Goal: Transaction & Acquisition: Obtain resource

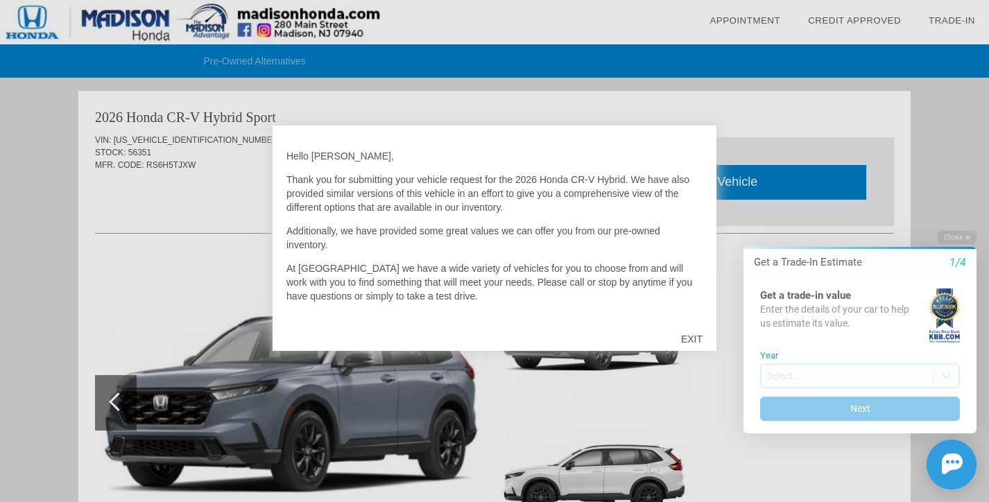
click at [697, 337] on div "EXIT" at bounding box center [691, 339] width 49 height 42
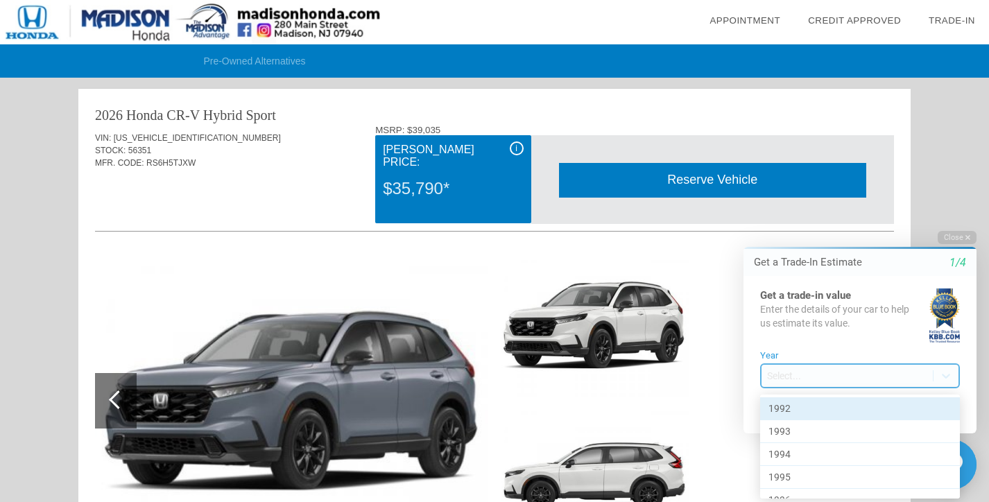
click at [787, 220] on body "Welcome! Get a Trade-In Estimate 1/4 Get a trade-in value Enter the details of …" at bounding box center [852, 220] width 275 height 0
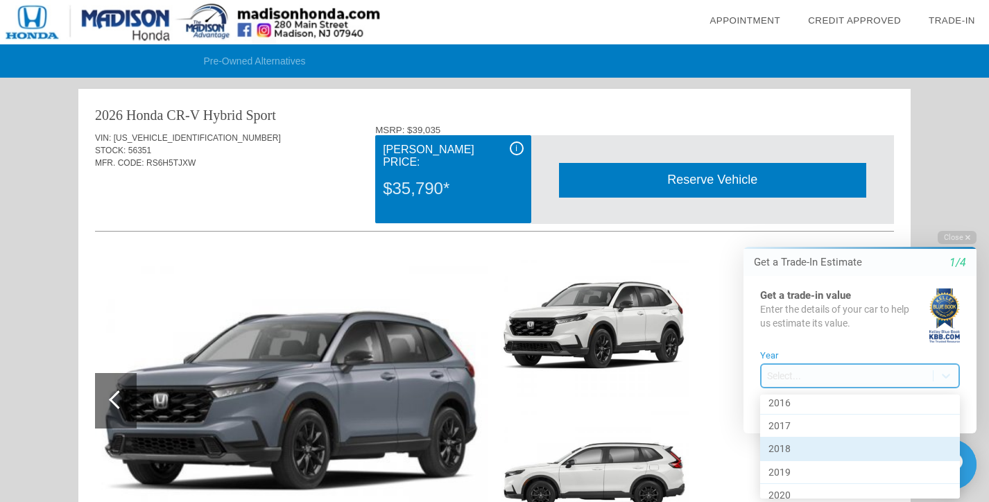
click at [799, 443] on div "2018" at bounding box center [860, 449] width 200 height 23
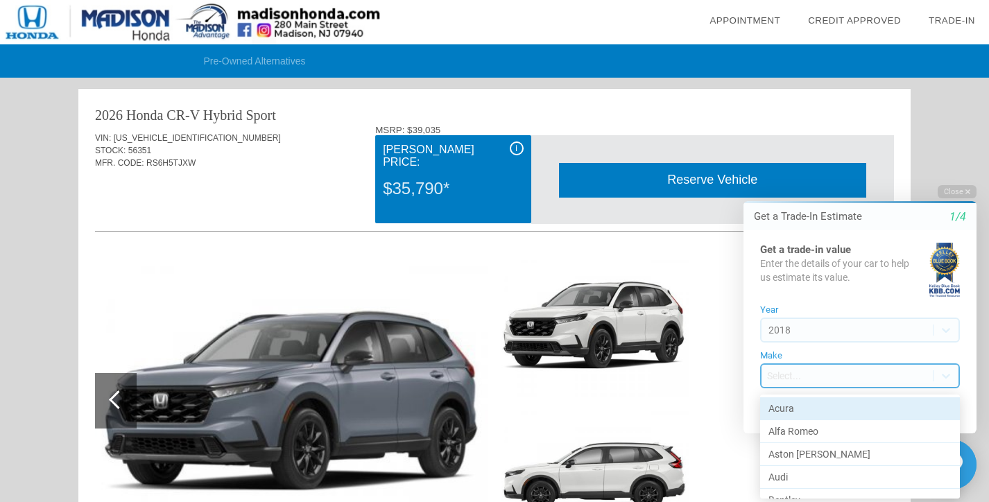
click at [815, 175] on body "Welcome! Get a Trade-In Estimate 1/4 Get a trade-in value Enter the details of …" at bounding box center [852, 175] width 275 height 0
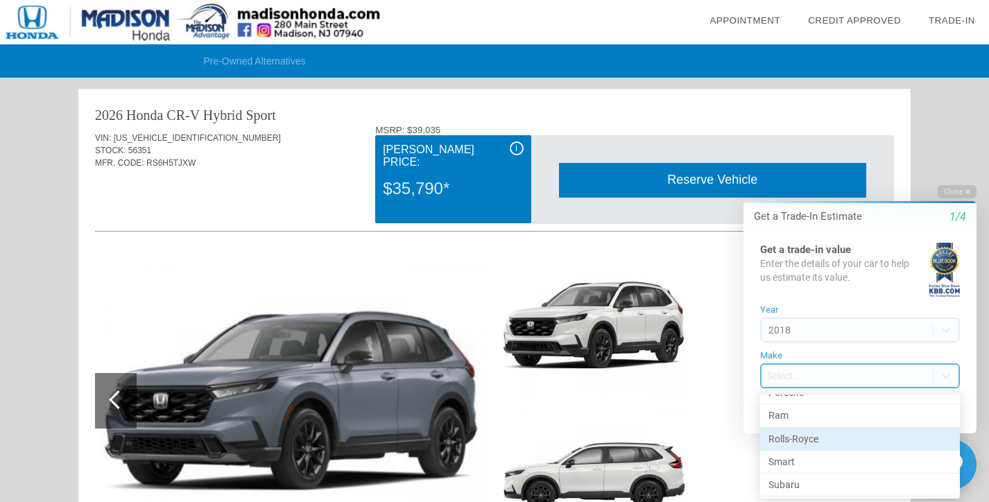
scroll to position [826, 0]
click at [827, 425] on div "Ram" at bounding box center [860, 432] width 200 height 23
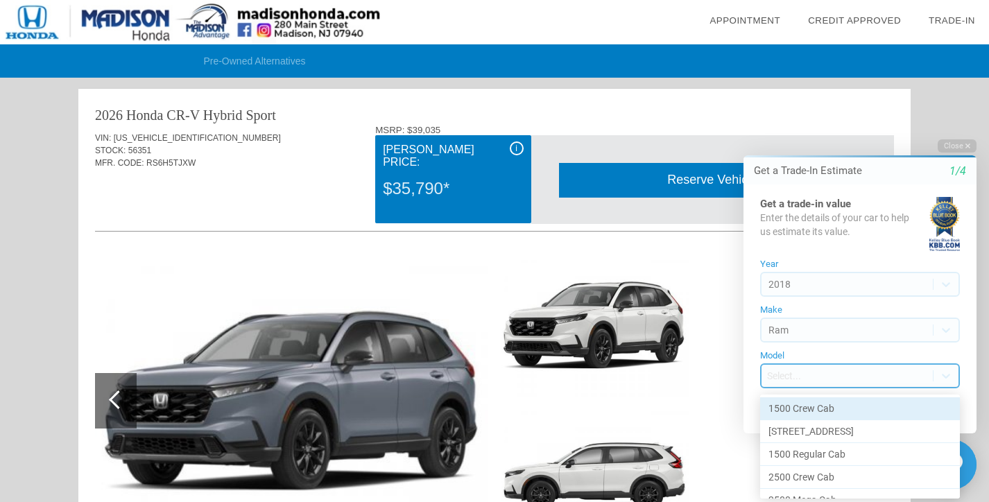
click at [826, 130] on body "Welcome! Get a Trade-In Estimate 1/4 Get a trade-in value Enter the details of …" at bounding box center [852, 130] width 275 height 0
click at [826, 410] on div "1500 Crew Cab" at bounding box center [860, 409] width 200 height 23
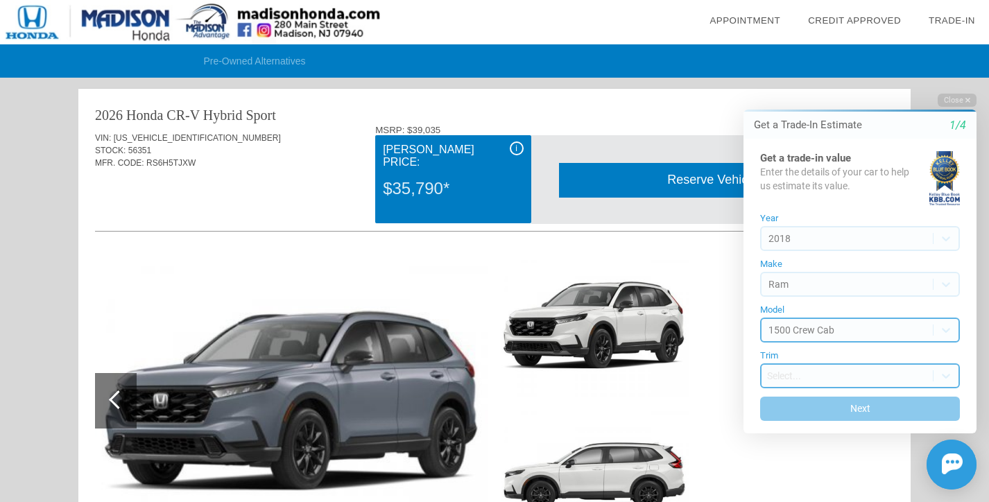
click at [822, 85] on body "Welcome! Get a Trade-In Estimate 1/4 Get a trade-in value Enter the details of …" at bounding box center [852, 85] width 275 height 0
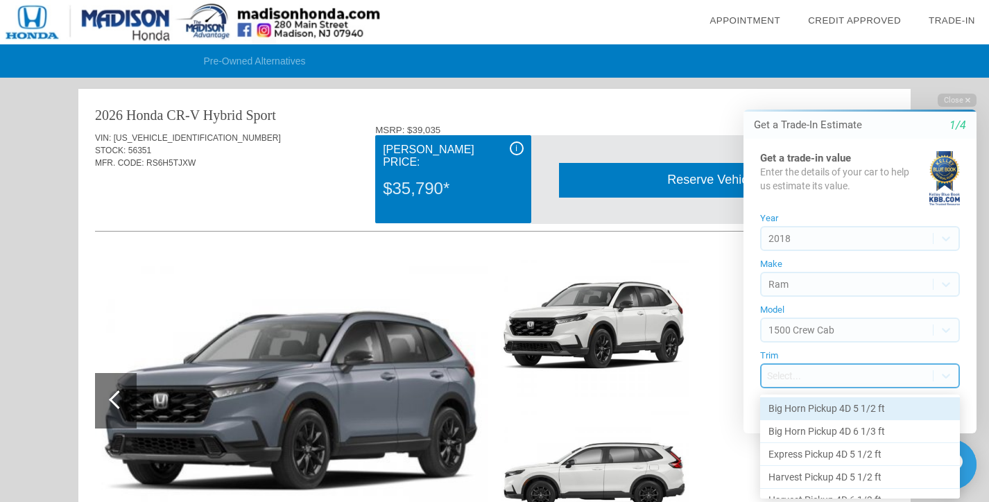
click at [829, 407] on div "Big Horn Pickup 4D 5 1/2 ft" at bounding box center [860, 409] width 200 height 23
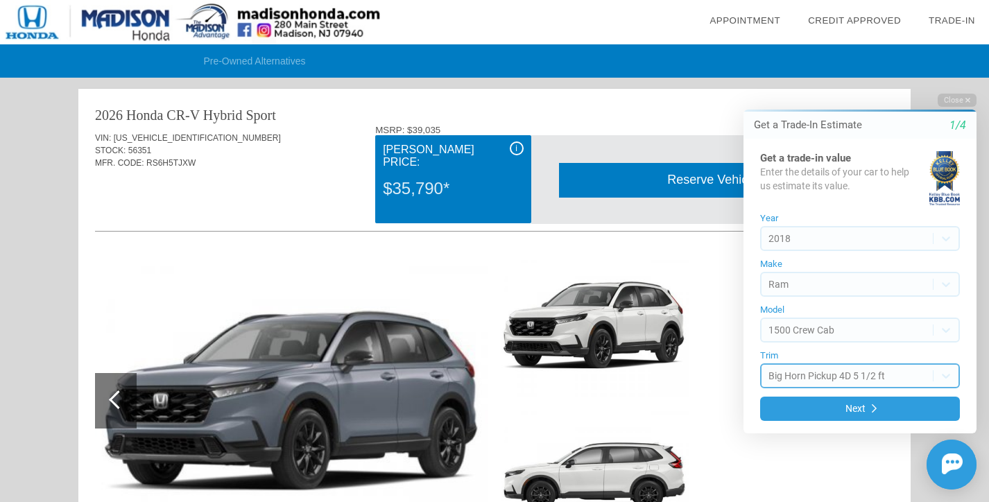
click at [837, 85] on body "Welcome! Get a Trade-In Estimate 1/4 Get a trade-in value Enter the details of …" at bounding box center [852, 85] width 275 height 0
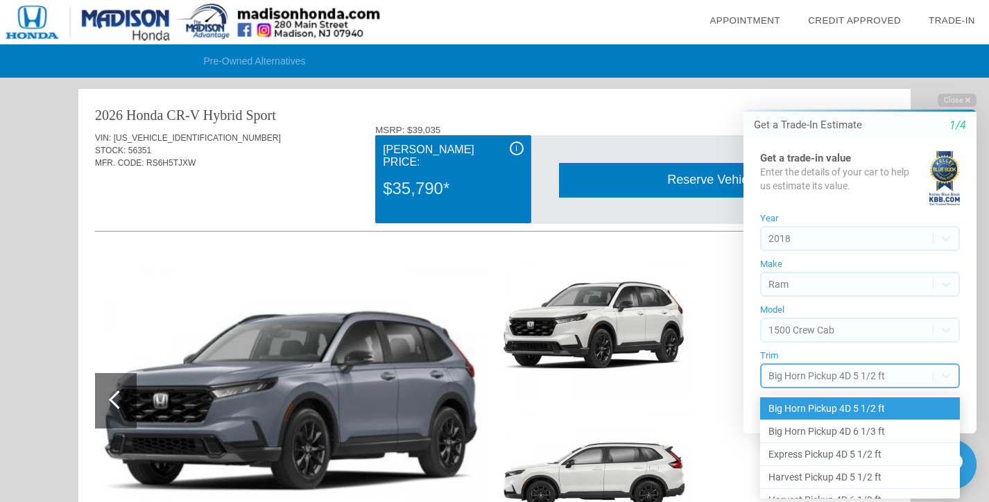
scroll to position [0, 0]
click at [840, 408] on div "Big Horn Pickup 4D 5 1/2 ft" at bounding box center [860, 409] width 200 height 23
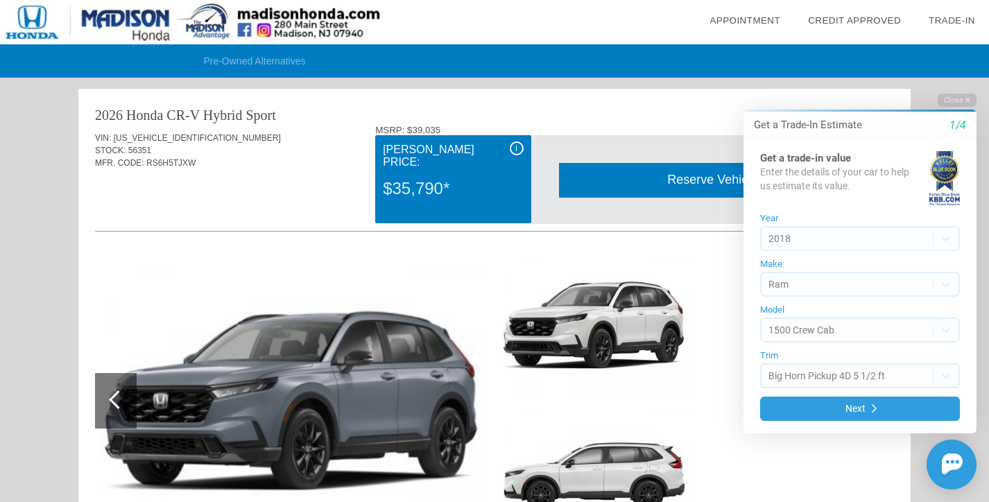
click at [840, 408] on button "Next" at bounding box center [860, 409] width 200 height 24
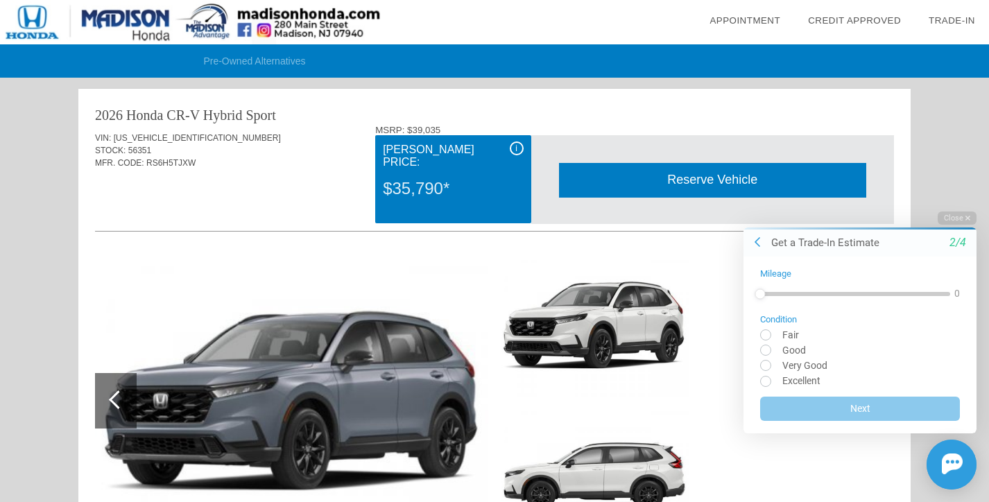
click at [765, 364] on input "radio" at bounding box center [860, 365] width 200 height 10
radio input "true"
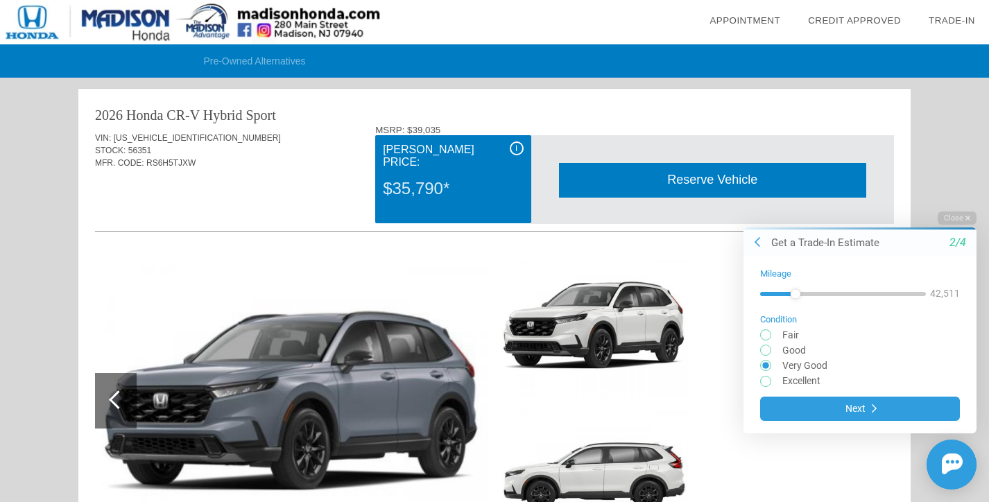
drag, startPoint x: 764, startPoint y: 294, endPoint x: 796, endPoint y: 300, distance: 32.4
click at [796, 299] on div at bounding box center [795, 294] width 10 height 10
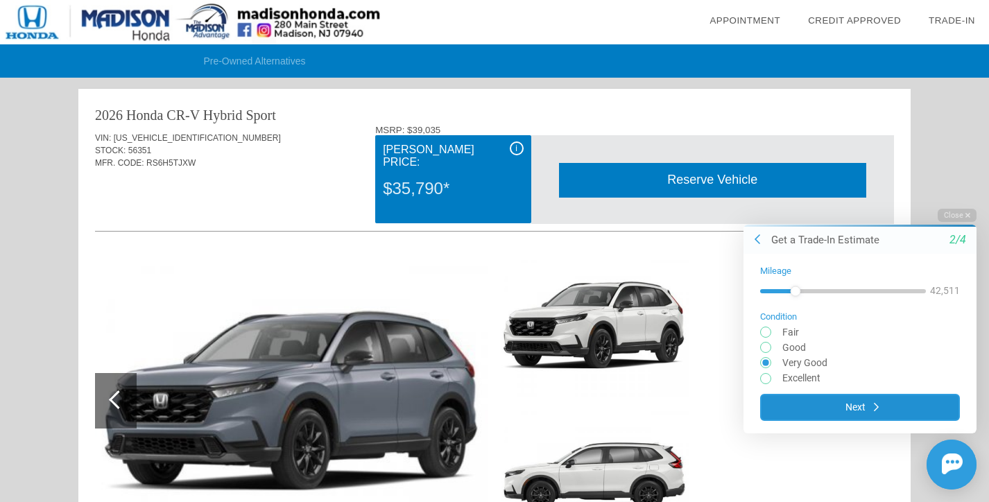
click at [853, 412] on button "Next" at bounding box center [860, 407] width 200 height 27
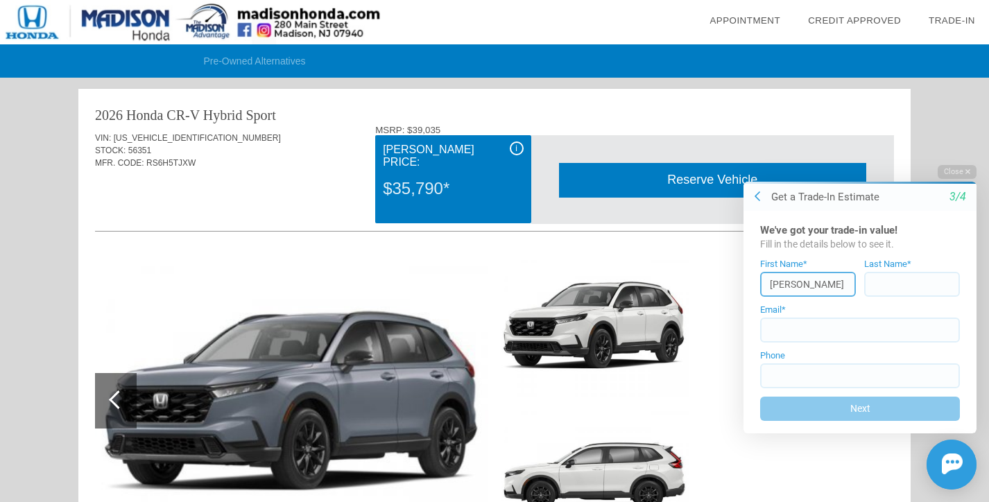
type input "[PERSON_NAME]"
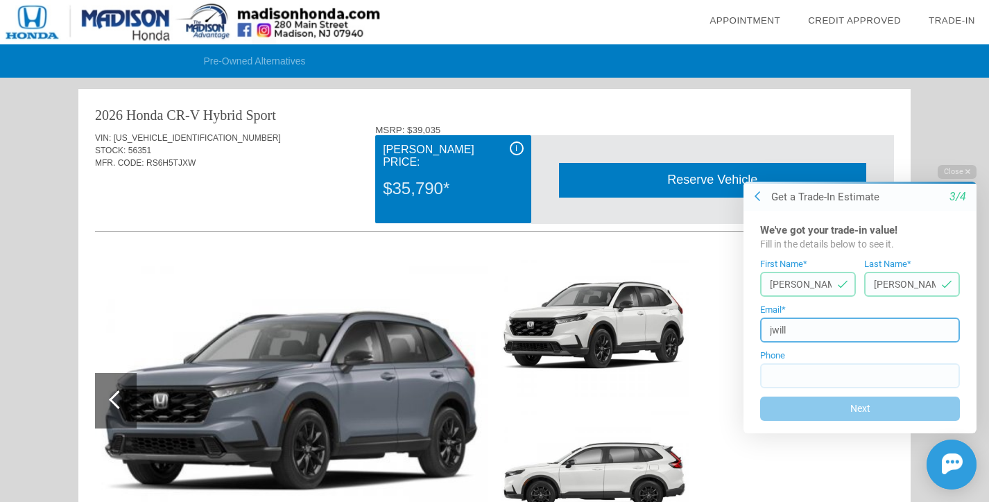
type input "jwills"
type input "[EMAIL_ADDRESS][DOMAIN_NAME]"
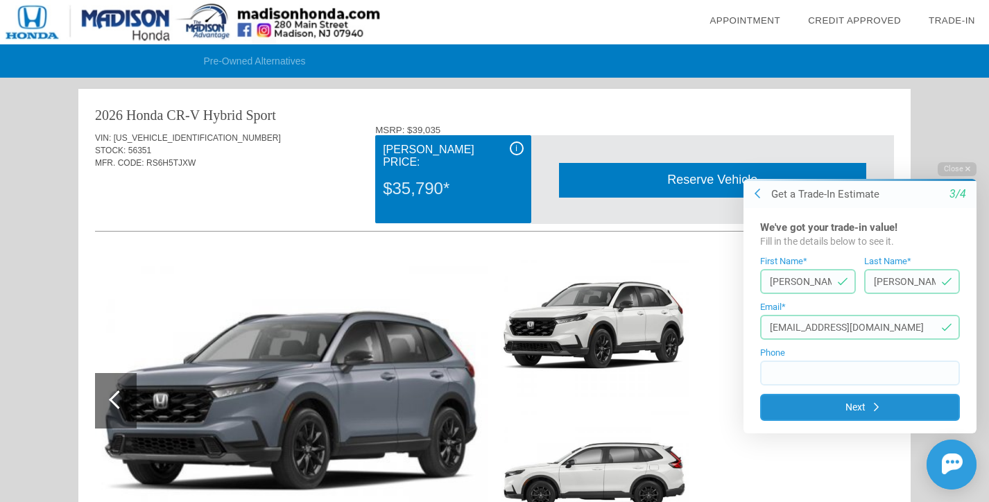
click at [855, 406] on button "Next" at bounding box center [860, 406] width 200 height 27
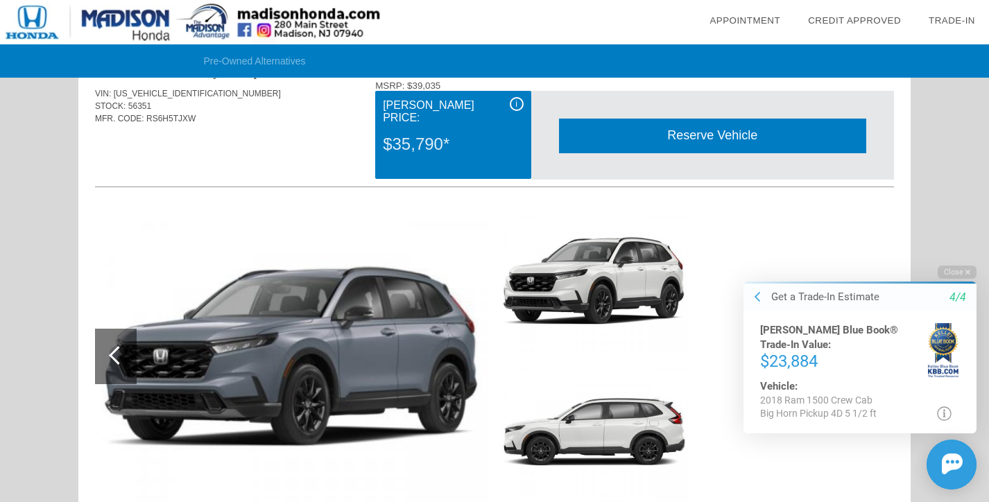
scroll to position [51, 0]
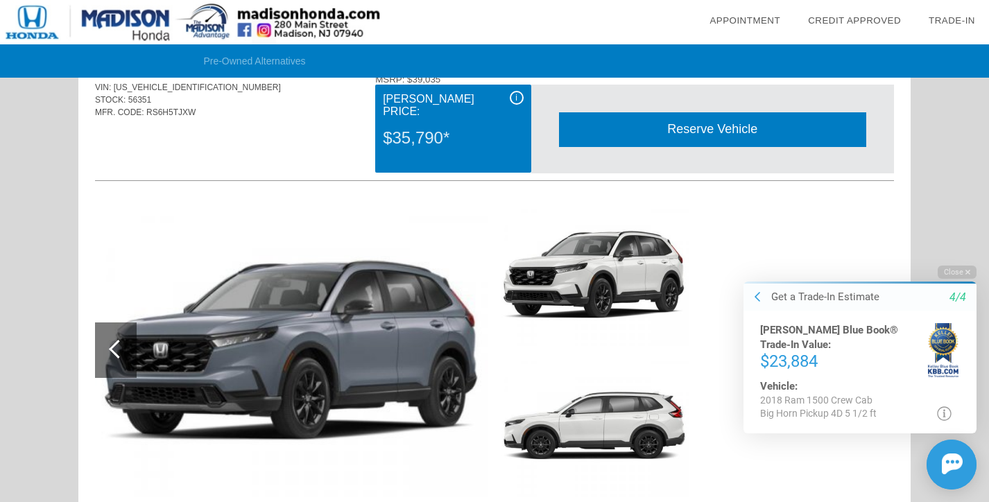
click at [786, 302] on div "Get a Trade-In Estimate" at bounding box center [826, 297] width 108 height 15
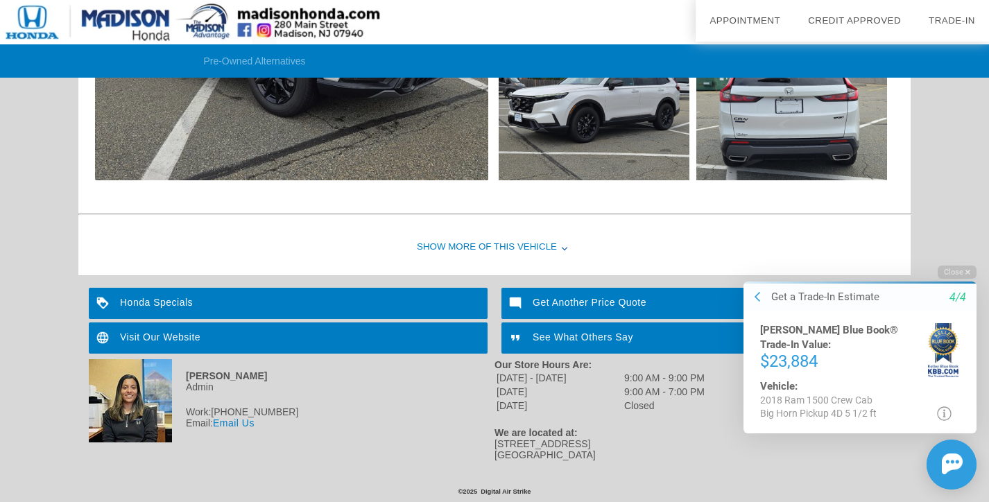
scroll to position [1576, 0]
click at [560, 248] on div "Show More of this Vehicle" at bounding box center [494, 248] width 833 height 56
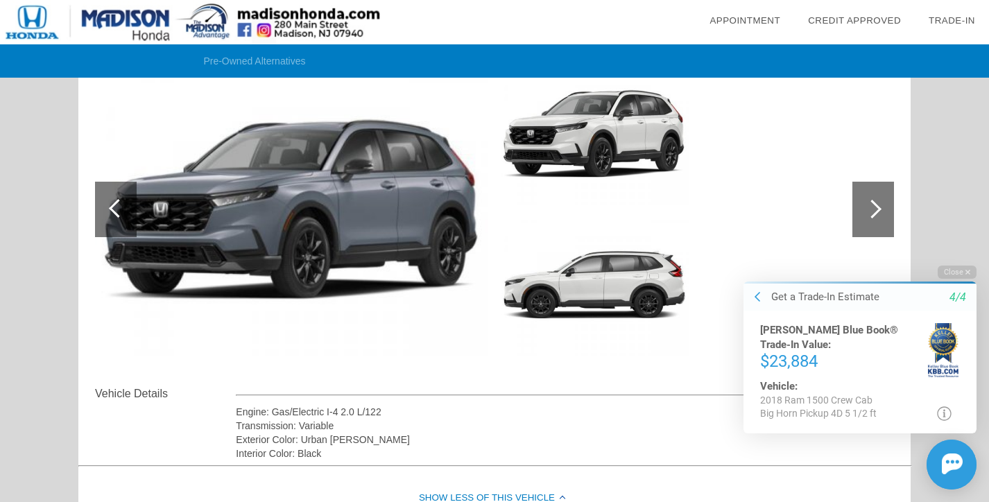
scroll to position [192, 0]
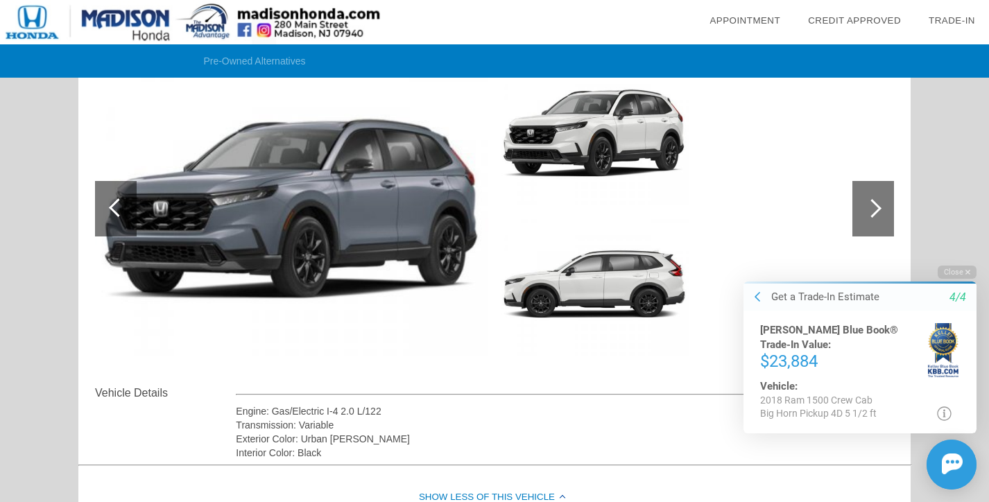
click at [878, 216] on div at bounding box center [874, 209] width 42 height 56
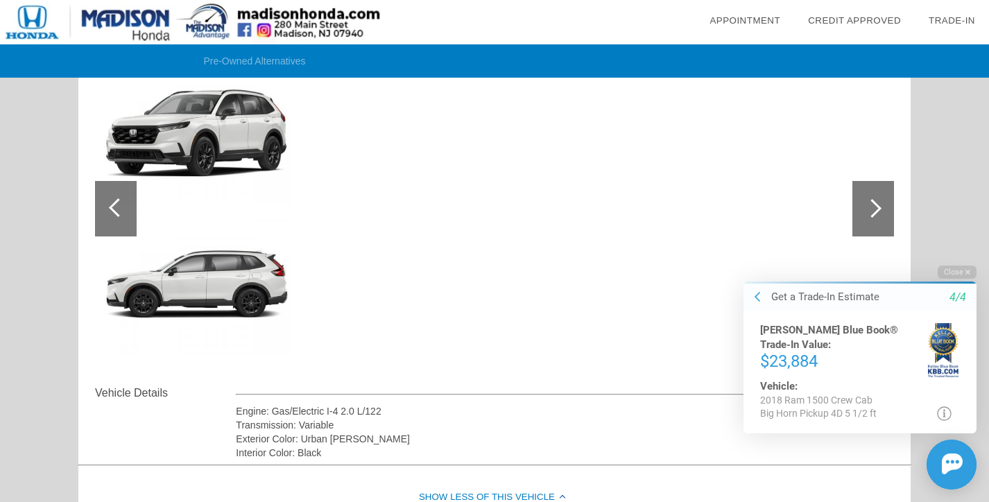
click at [878, 216] on div at bounding box center [874, 209] width 42 height 56
click at [123, 222] on div at bounding box center [116, 209] width 42 height 56
